Goal: Navigation & Orientation: Go to known website

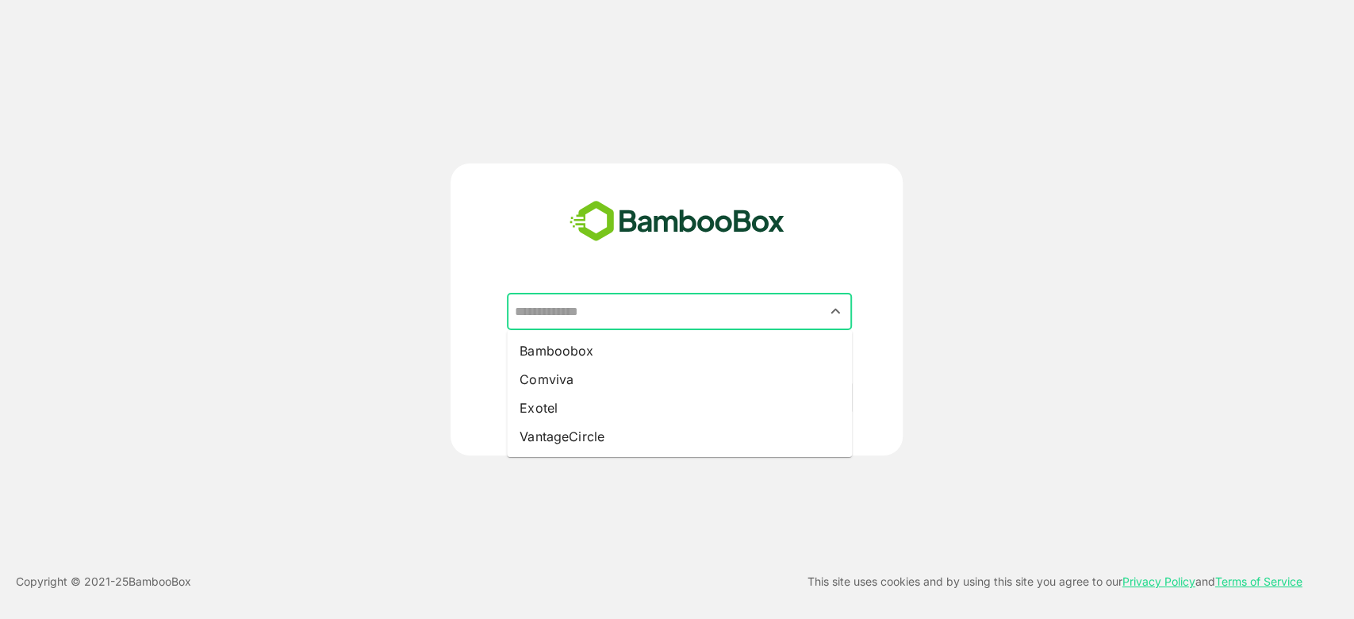
click at [599, 322] on input "text" at bounding box center [679, 312] width 339 height 30
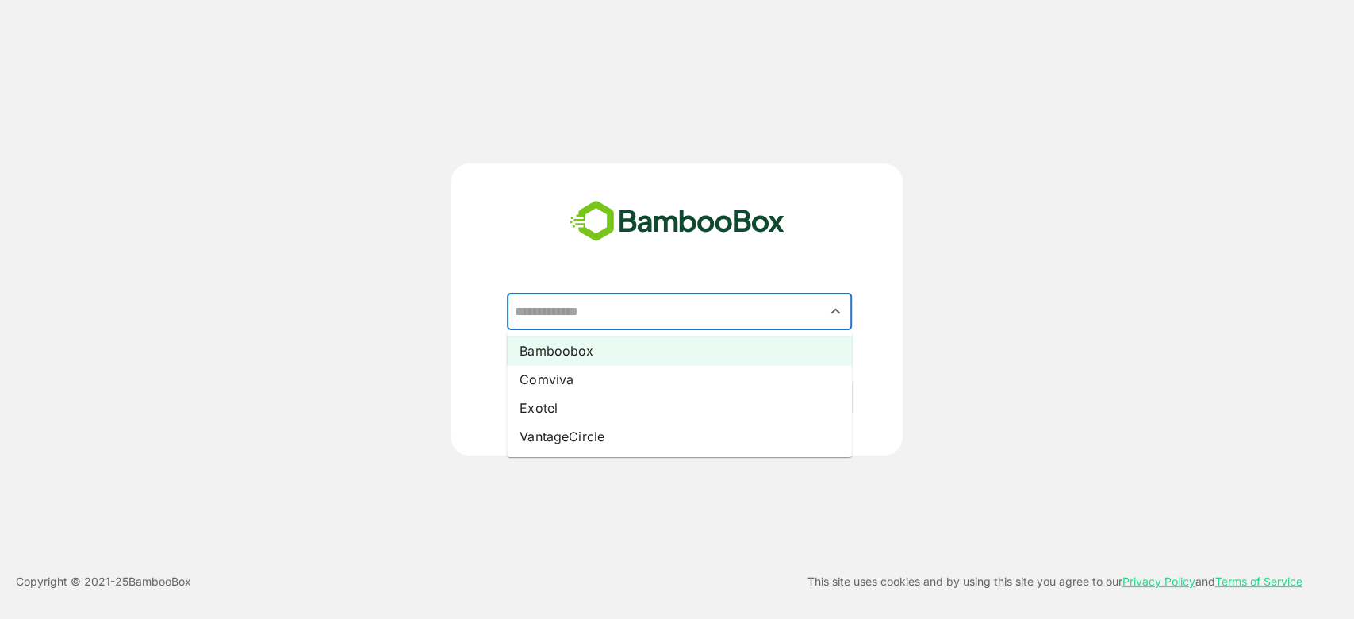
click at [594, 356] on li "Bamboobox" at bounding box center [679, 350] width 345 height 29
type input "*********"
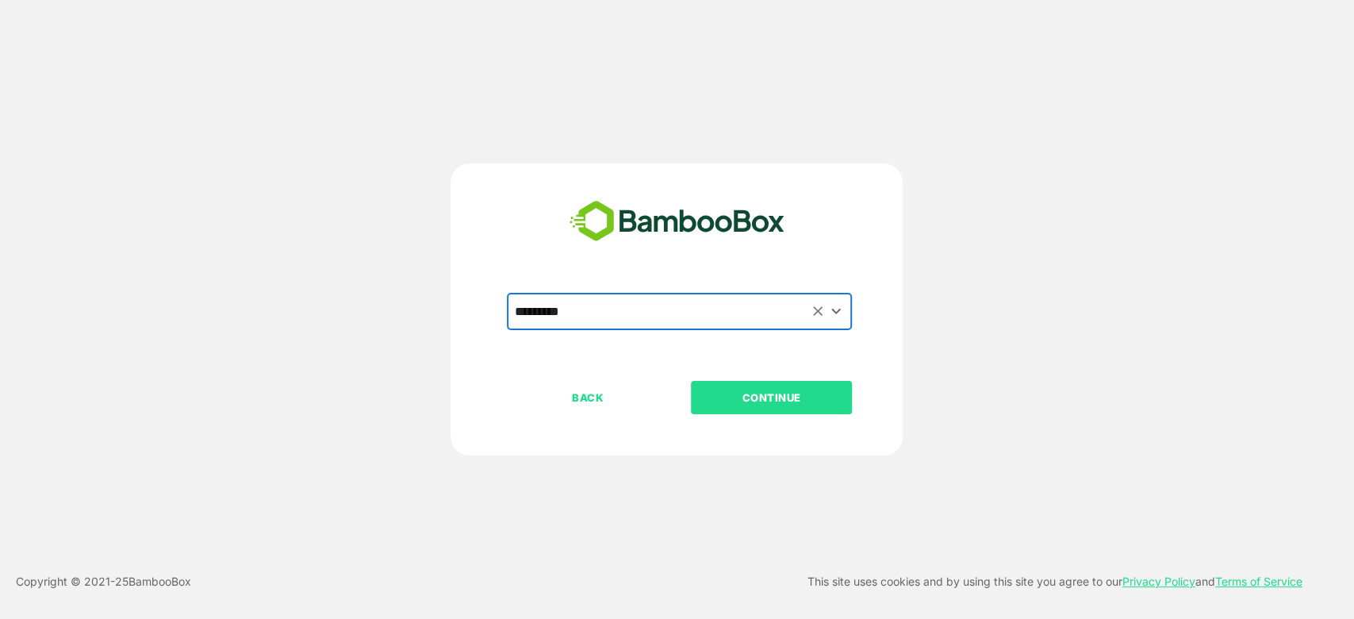
click at [815, 397] on p "CONTINUE" at bounding box center [771, 397] width 159 height 17
